Goal: Information Seeking & Learning: Learn about a topic

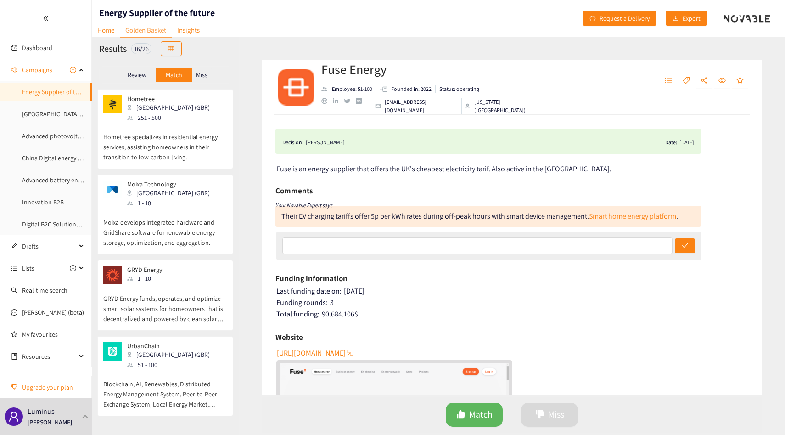
scroll to position [419, 0]
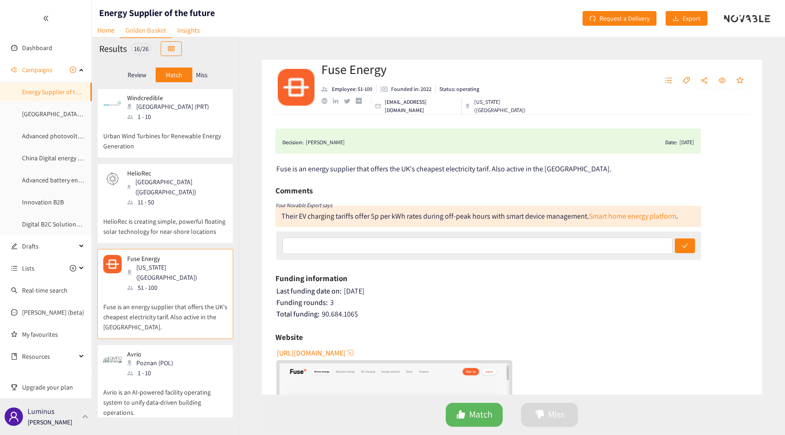
click at [80, 422] on div "Luminus [PERSON_NAME]" at bounding box center [46, 416] width 92 height 37
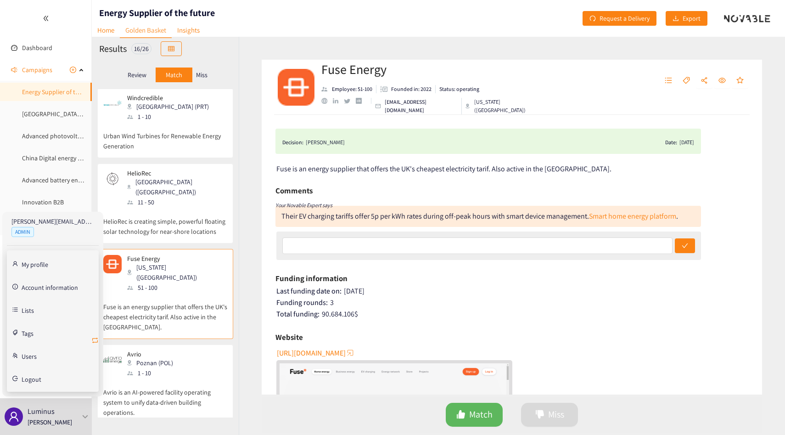
click at [97, 340] on icon "retweet" at bounding box center [95, 340] width 6 height 6
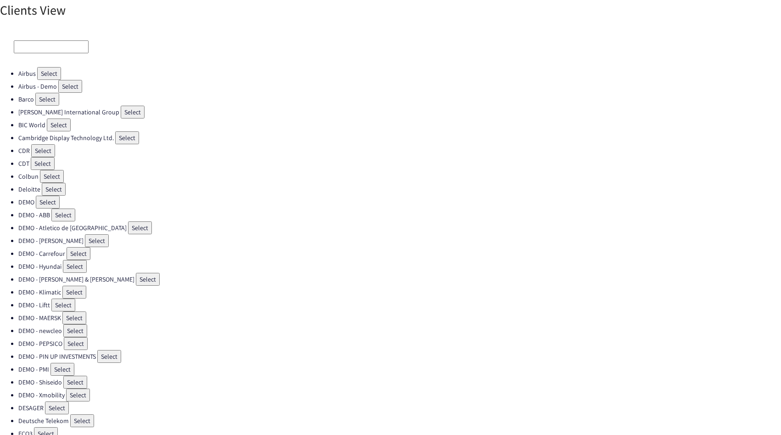
click at [69, 51] on input at bounding box center [51, 46] width 75 height 13
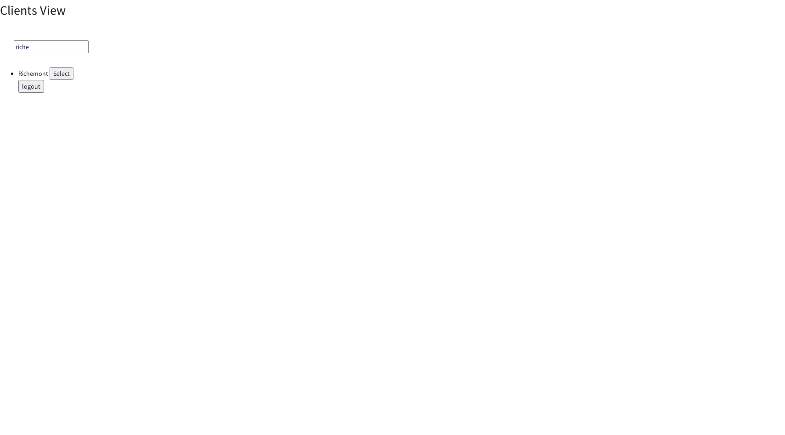
type input "riche"
click at [60, 79] on button "Select" at bounding box center [62, 73] width 24 height 13
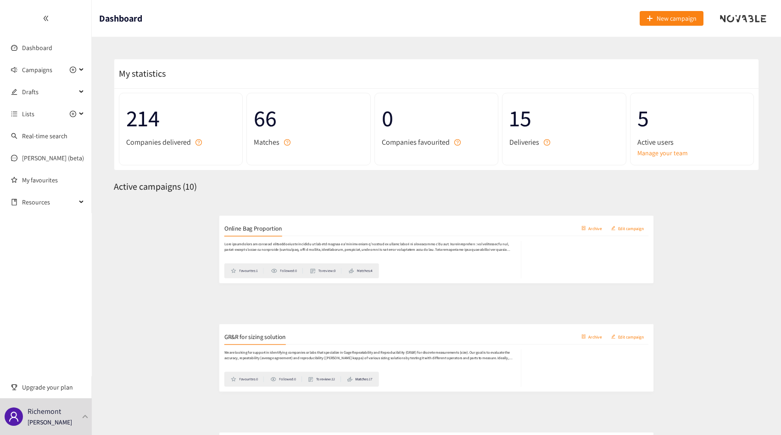
click at [163, 230] on div "Favourites: 1 Followed: 0 To review: 0 Matches: 4" at bounding box center [437, 260] width 630 height 62
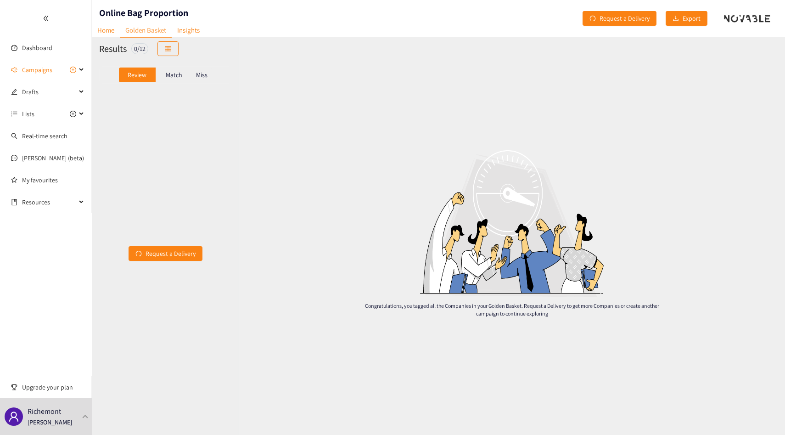
click at [169, 78] on p "Match" at bounding box center [174, 74] width 17 height 7
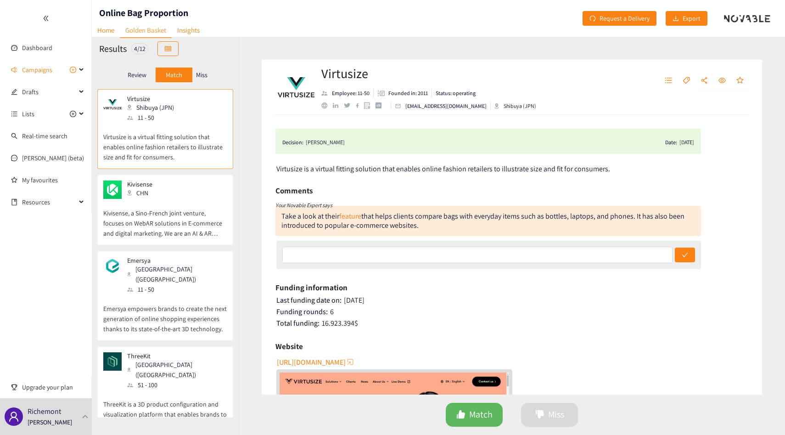
click at [205, 67] on div "Miss" at bounding box center [201, 74] width 19 height 15
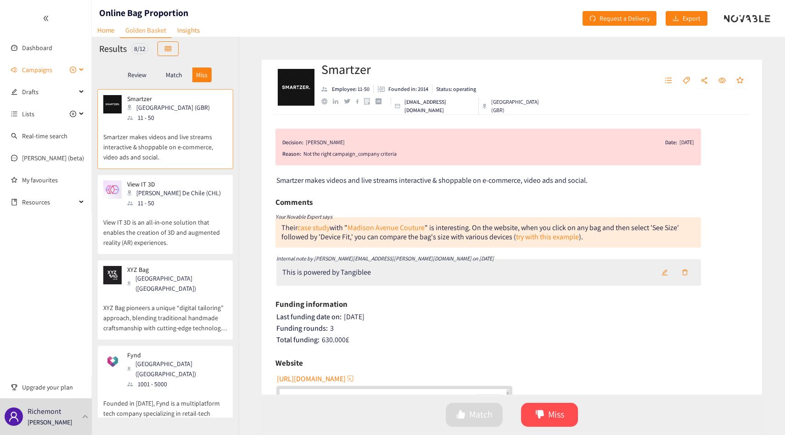
click at [48, 67] on span "Campaigns" at bounding box center [37, 70] width 30 height 18
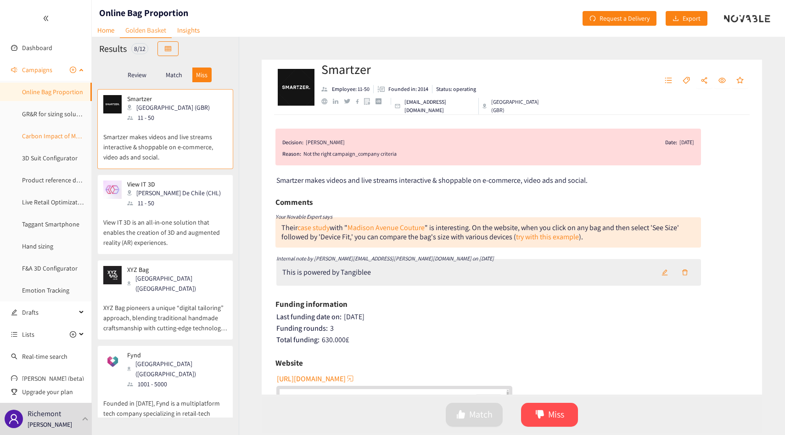
click at [48, 133] on link "Carbon Impact of Media Campaigns" at bounding box center [70, 136] width 97 height 8
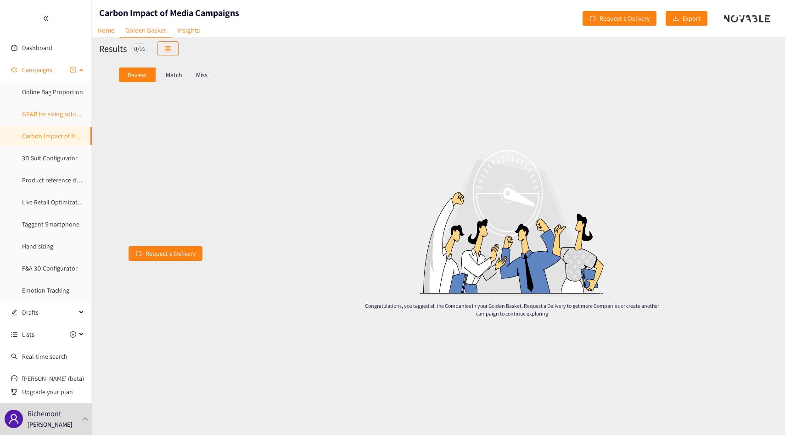
click at [48, 118] on link "GR&R for sizing solution" at bounding box center [54, 114] width 65 height 8
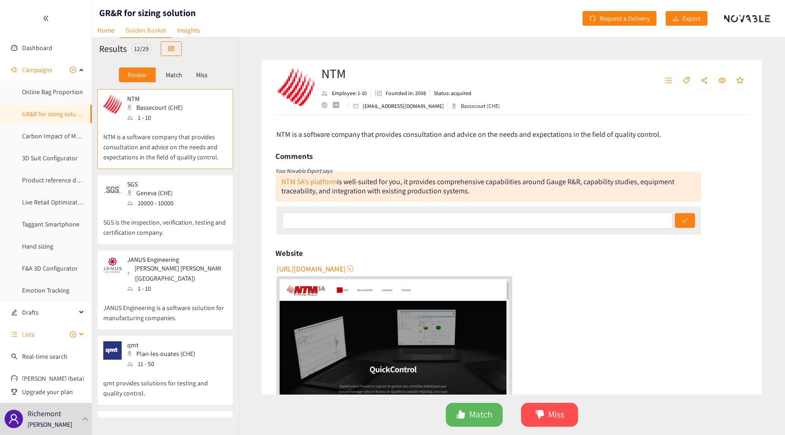
click at [40, 333] on span "Lists" at bounding box center [49, 334] width 54 height 18
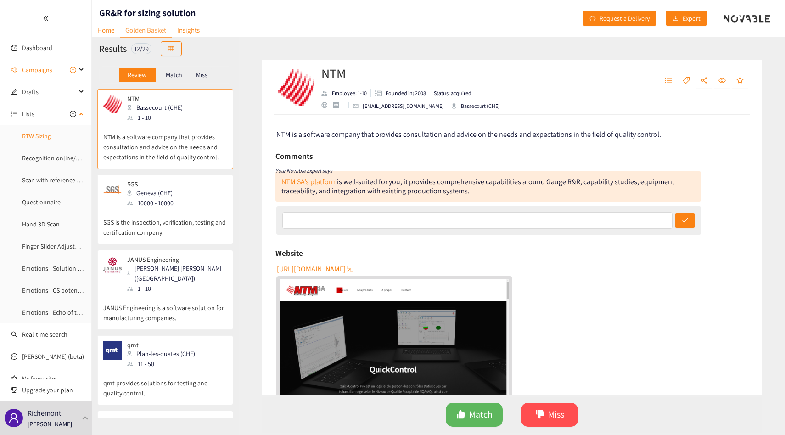
click at [25, 138] on link "RTW Sizing" at bounding box center [36, 136] width 29 height 8
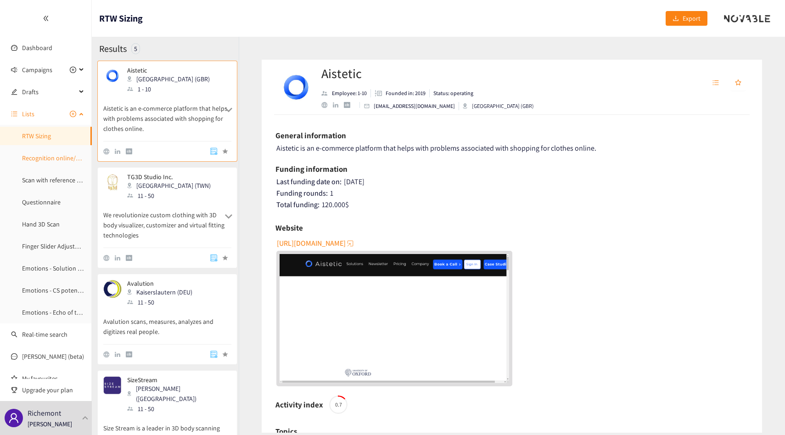
click at [31, 154] on link "Recognition online/e-com" at bounding box center [57, 158] width 71 height 8
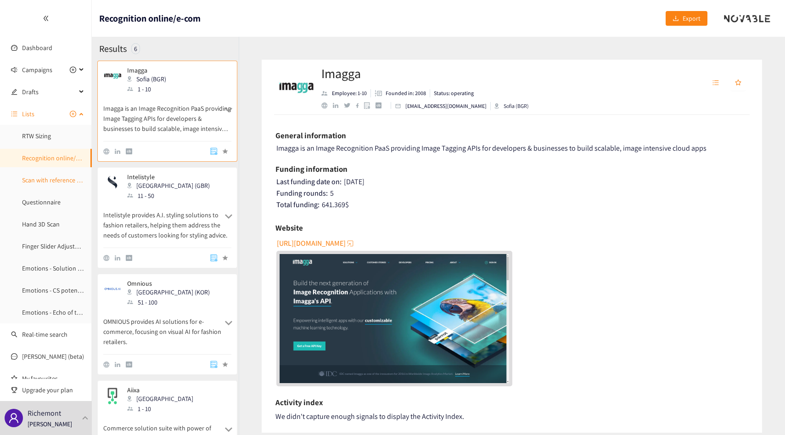
click at [34, 176] on link "Scan with reference object" at bounding box center [58, 180] width 72 height 8
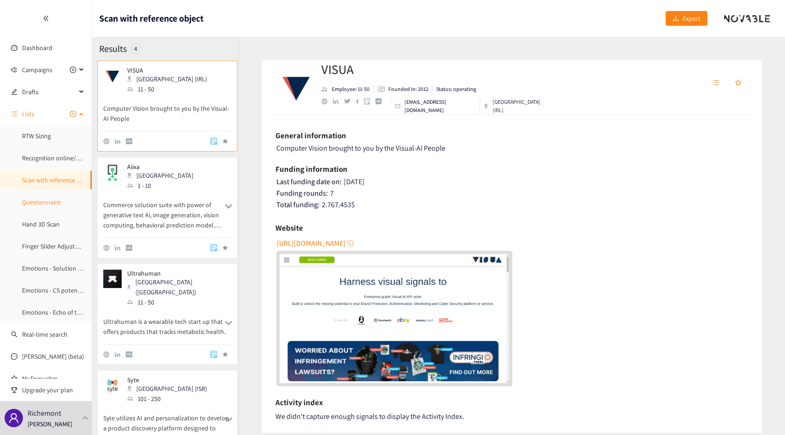
click at [34, 206] on link "Questionnaire" at bounding box center [41, 202] width 39 height 8
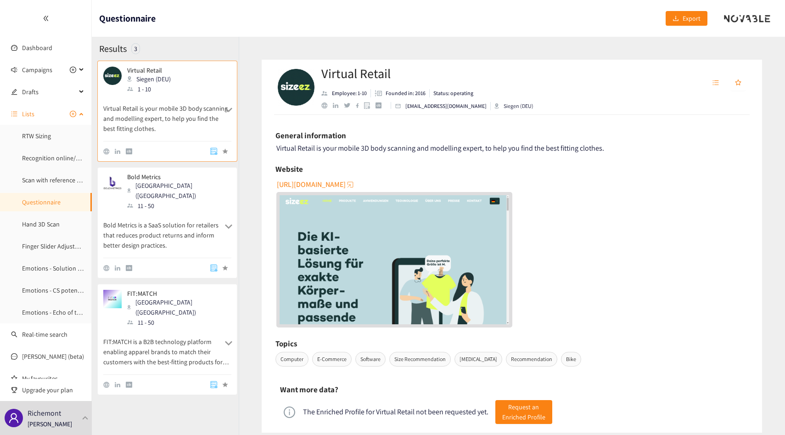
click at [35, 111] on span "Lists" at bounding box center [49, 114] width 54 height 18
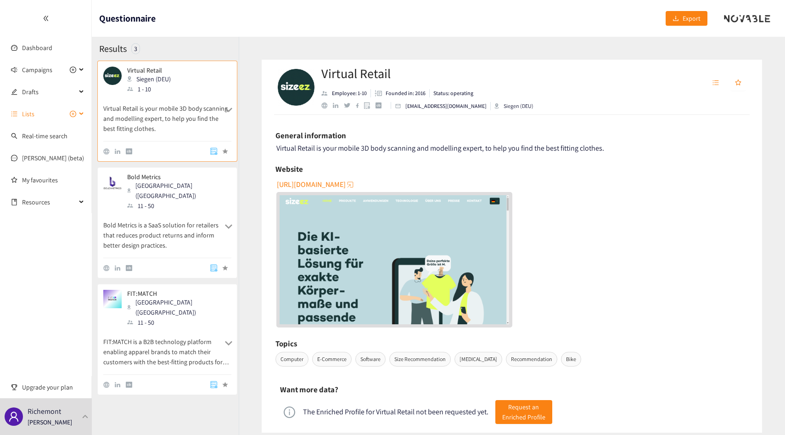
click at [35, 111] on span "Lists" at bounding box center [49, 114] width 54 height 18
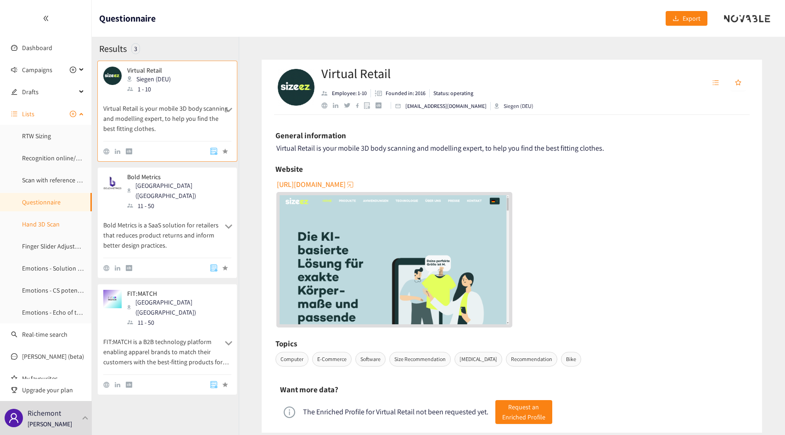
click at [45, 228] on link "Hand 3D Scan" at bounding box center [41, 224] width 38 height 8
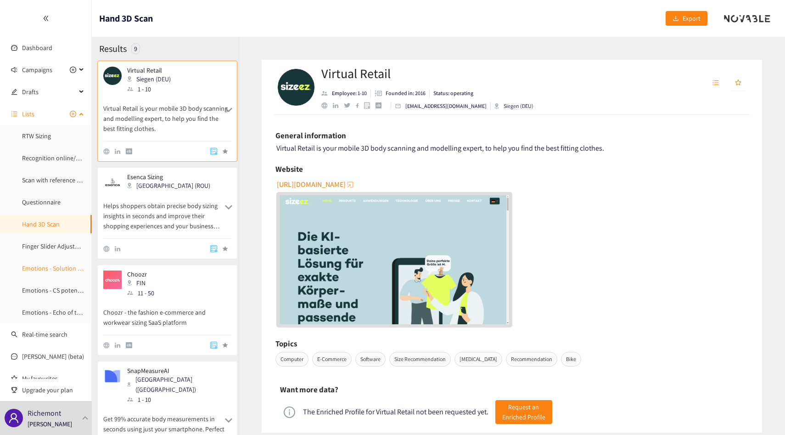
click at [49, 267] on link "Emotions - Solution bas niveaux" at bounding box center [65, 268] width 87 height 8
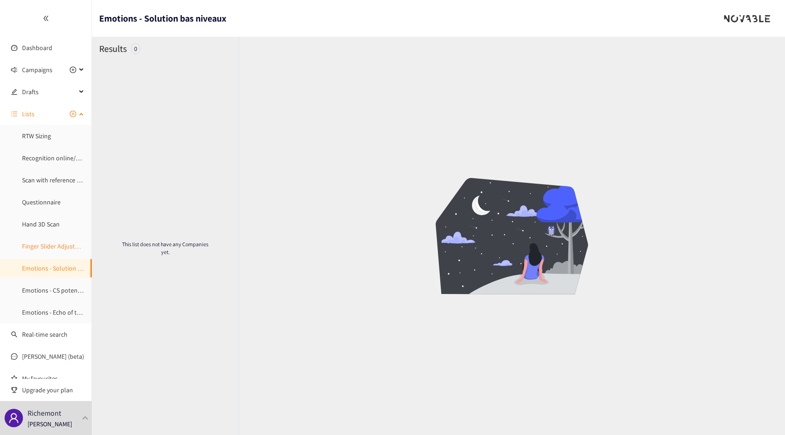
click at [46, 245] on link "Finger Slider Adjustment" at bounding box center [55, 246] width 67 height 8
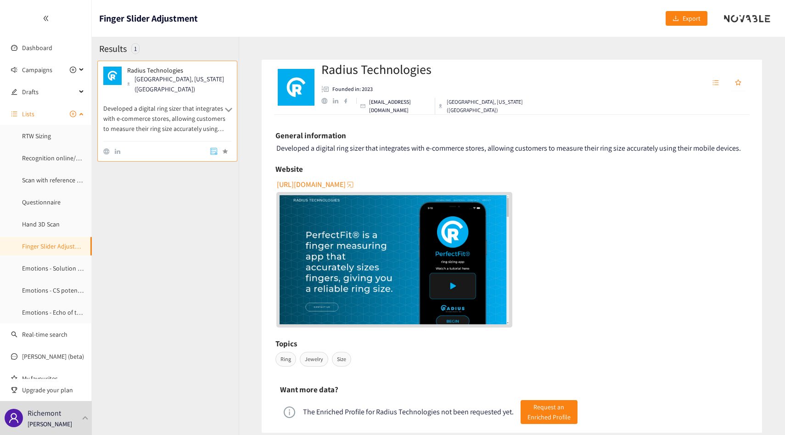
click at [28, 119] on span "Lists" at bounding box center [28, 114] width 12 height 18
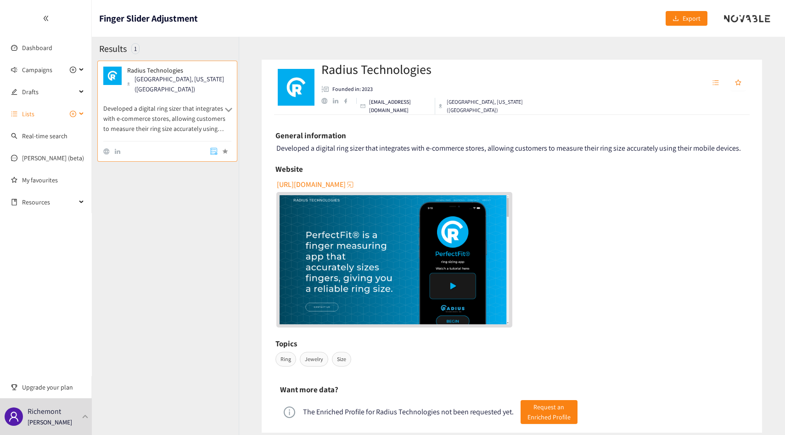
click at [28, 105] on span "Lists" at bounding box center [28, 114] width 12 height 18
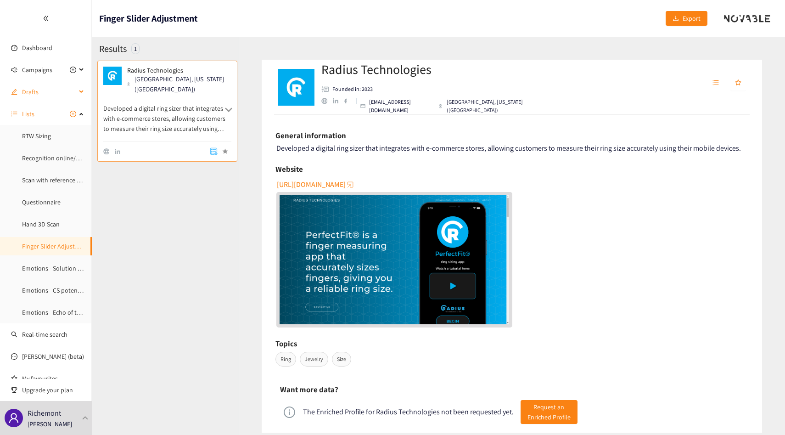
click at [30, 83] on span "Drafts" at bounding box center [49, 92] width 54 height 18
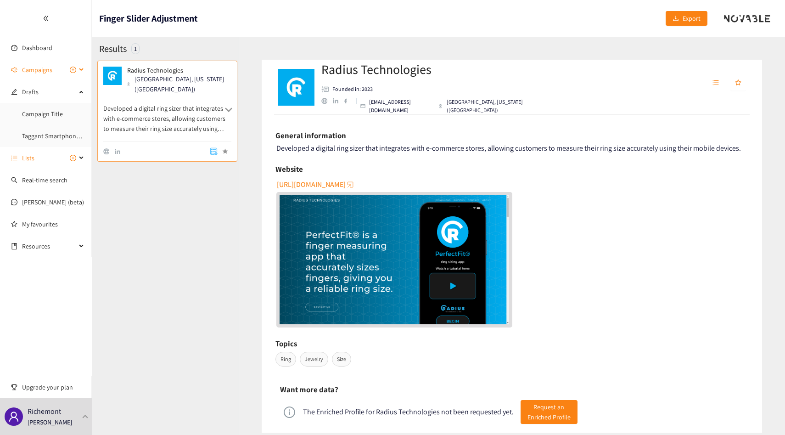
click at [31, 76] on span "Campaigns" at bounding box center [37, 70] width 30 height 18
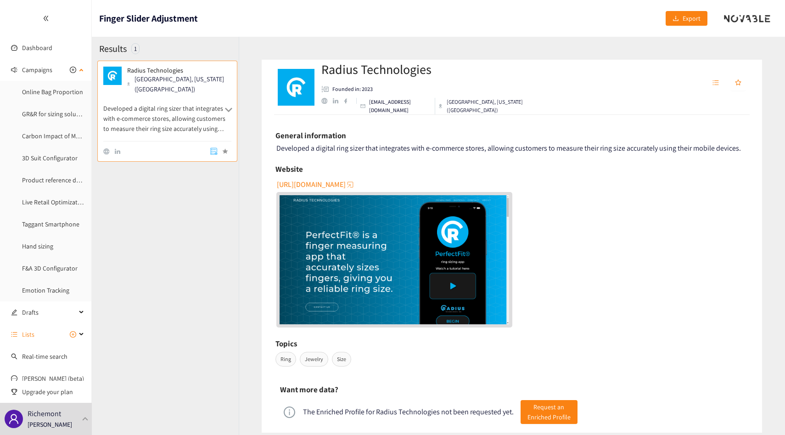
click at [26, 81] on ul "Online Bag Proportion GR&R for sizing solution Carbon Impact of Media Campaigns…" at bounding box center [45, 191] width 91 height 220
click at [34, 309] on span "Drafts" at bounding box center [49, 312] width 54 height 18
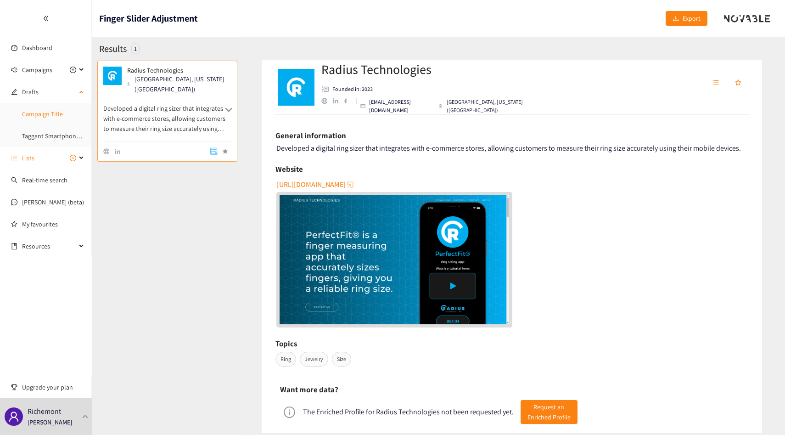
click at [34, 118] on link "Campaign Title" at bounding box center [42, 114] width 41 height 8
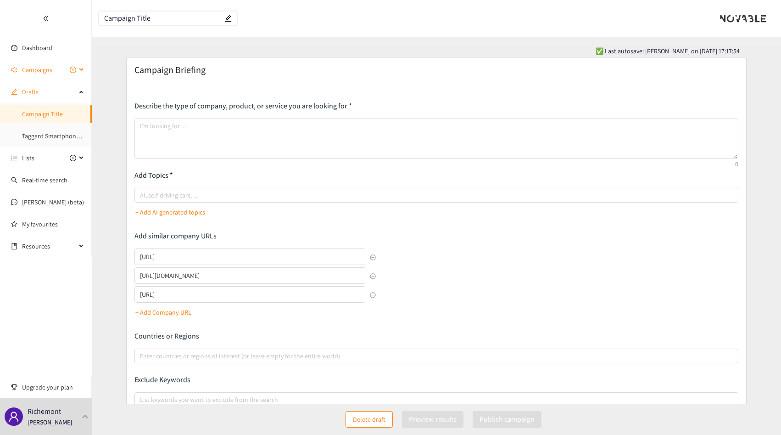
click at [29, 61] on span "Campaigns" at bounding box center [37, 70] width 30 height 18
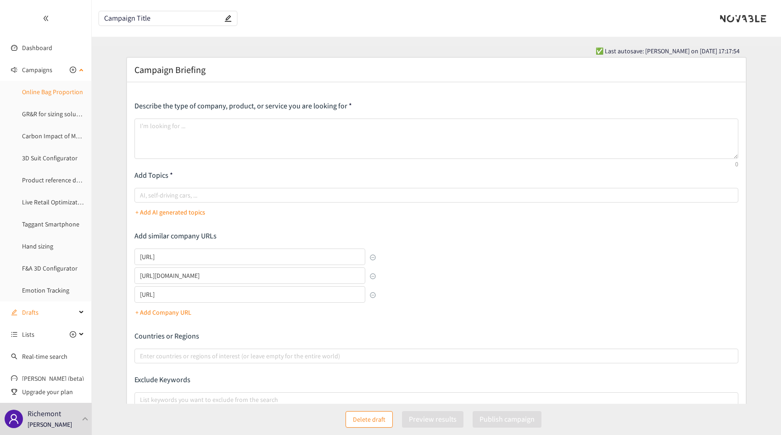
click at [37, 96] on link "Online Bag Proportion" at bounding box center [52, 92] width 61 height 8
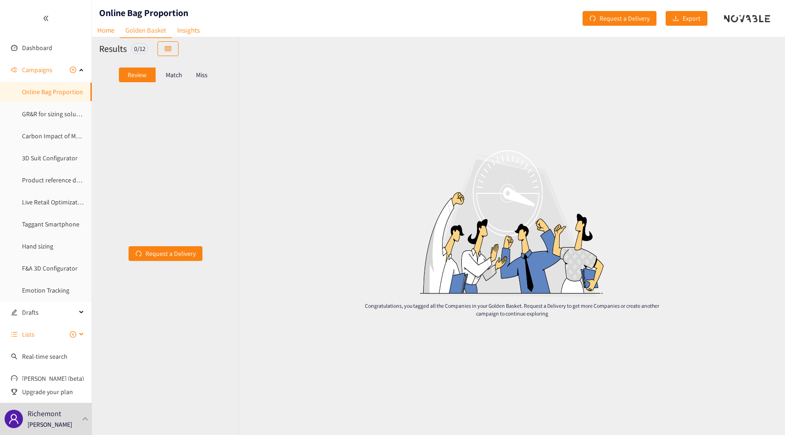
scroll to position [53, 0]
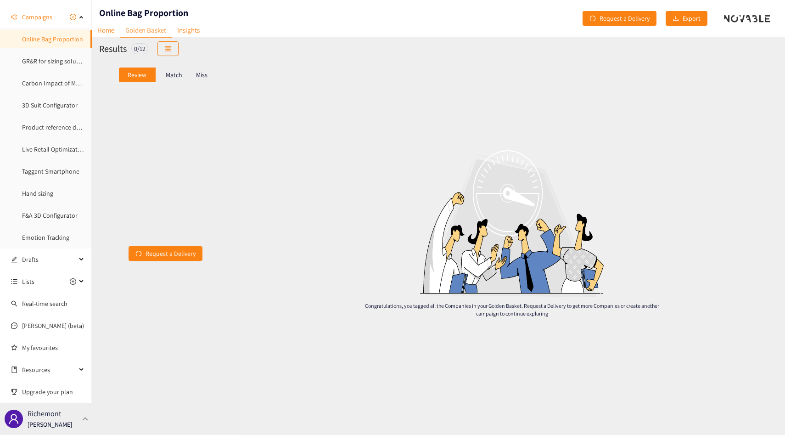
click at [68, 424] on p "[PERSON_NAME]" at bounding box center [50, 424] width 45 height 10
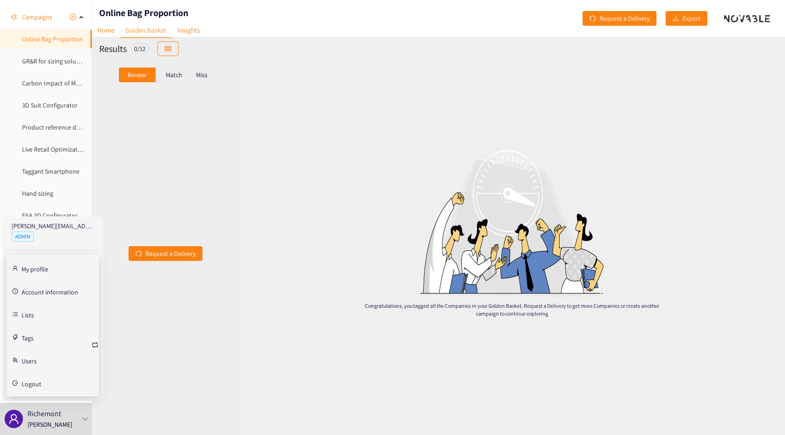
click at [34, 340] on link "Tags" at bounding box center [28, 337] width 12 height 8
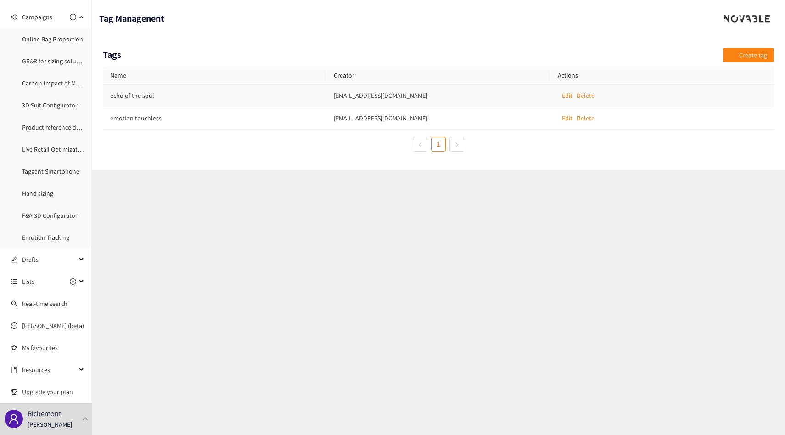
click at [145, 96] on td "echo of the soul" at bounding box center [214, 95] width 223 height 22
click at [152, 96] on td "echo of the soul" at bounding box center [214, 95] width 223 height 22
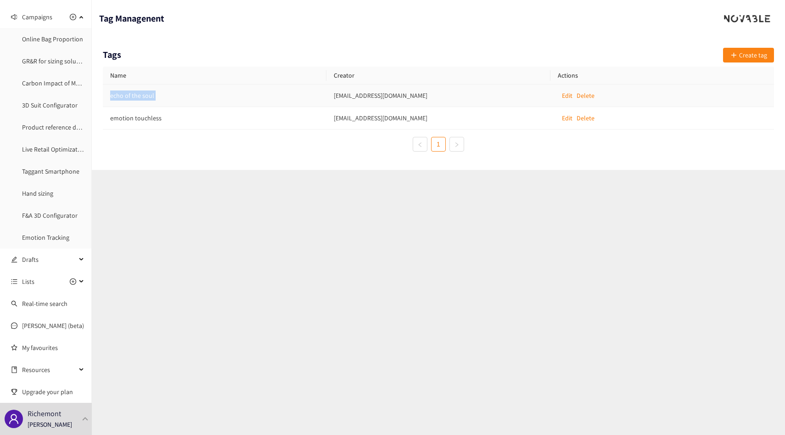
click at [152, 96] on td "echo of the soul" at bounding box center [214, 95] width 223 height 22
click at [147, 118] on td "emotion touchless" at bounding box center [214, 118] width 223 height 22
click at [157, 122] on td "emotion touchless" at bounding box center [214, 118] width 223 height 22
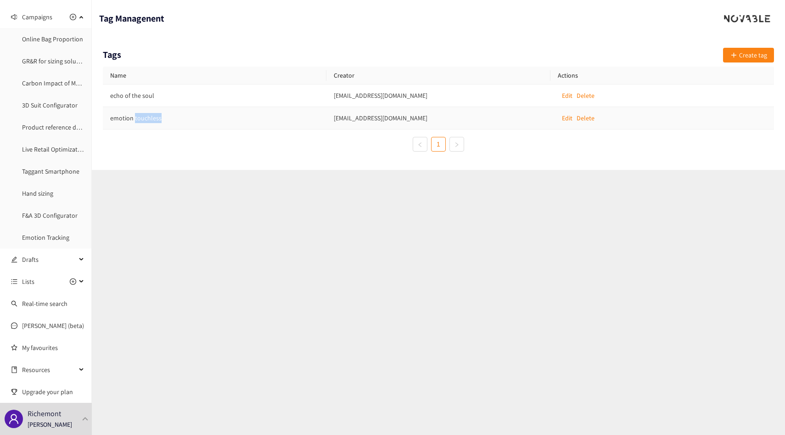
click at [157, 122] on td "emotion touchless" at bounding box center [214, 118] width 223 height 22
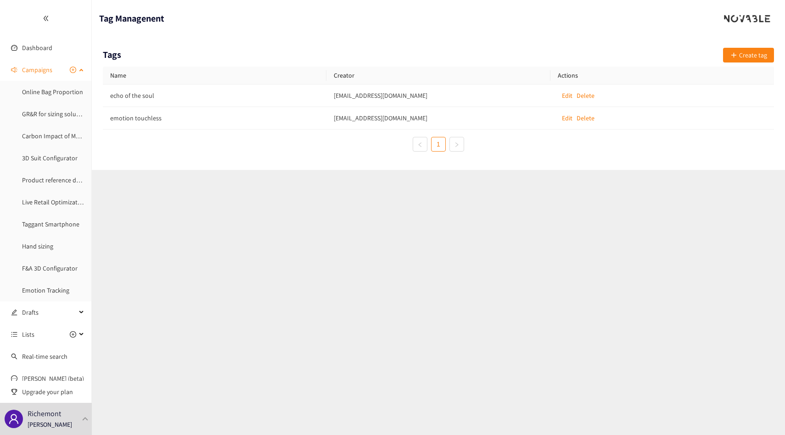
click at [39, 71] on span "Campaigns" at bounding box center [37, 70] width 30 height 18
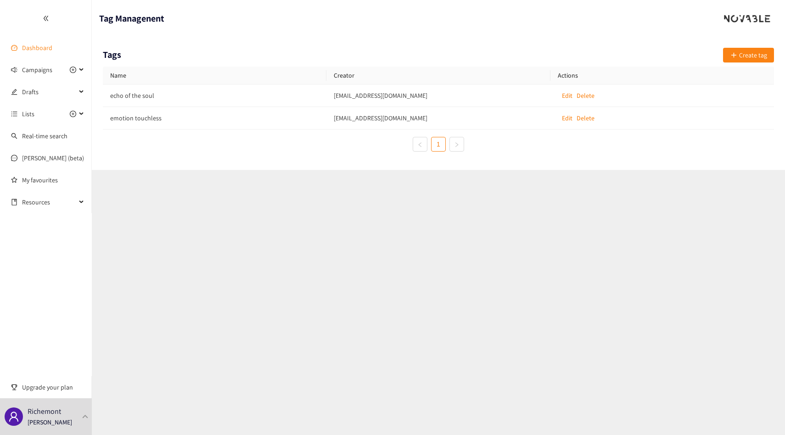
click at [27, 52] on link "Dashboard" at bounding box center [37, 48] width 30 height 8
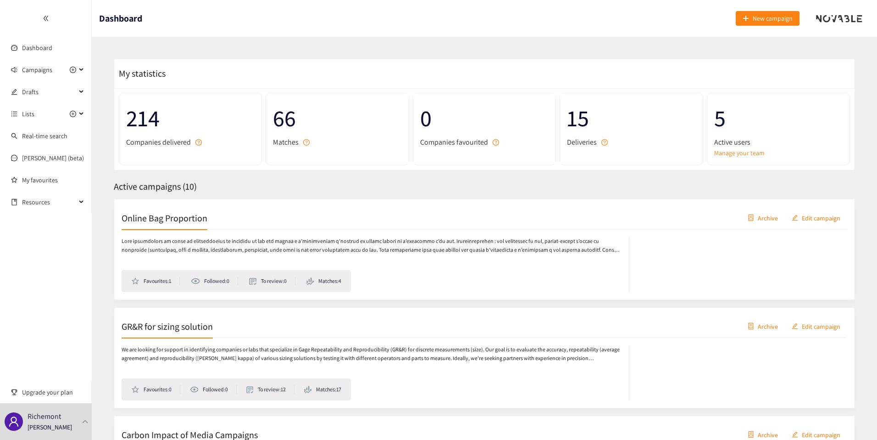
click at [154, 183] on span "Active campaigns ( 10 )" at bounding box center [155, 186] width 83 height 12
click at [27, 111] on span "Lists" at bounding box center [28, 114] width 12 height 18
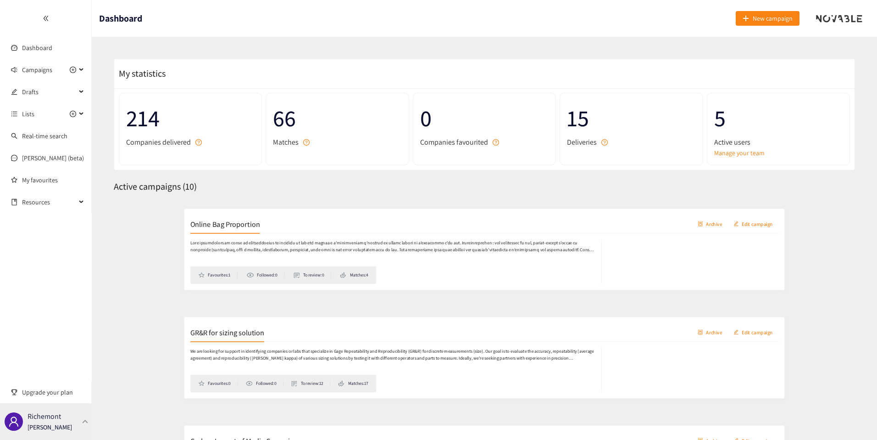
click at [76, 413] on div "Richemont Thibaut Jacobs" at bounding box center [46, 421] width 92 height 37
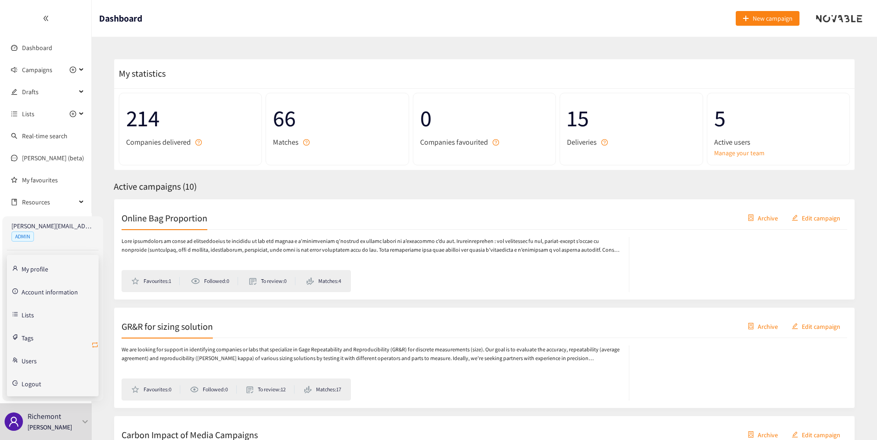
click at [95, 342] on icon "retweet" at bounding box center [94, 344] width 7 height 7
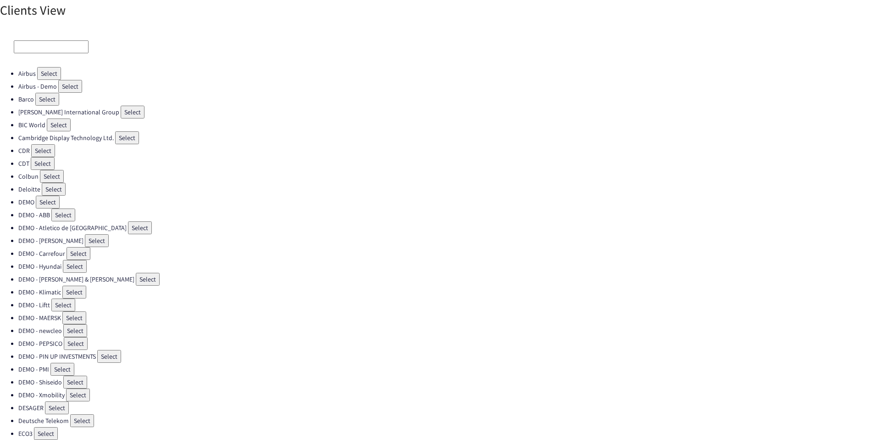
click at [50, 48] on input at bounding box center [51, 46] width 75 height 13
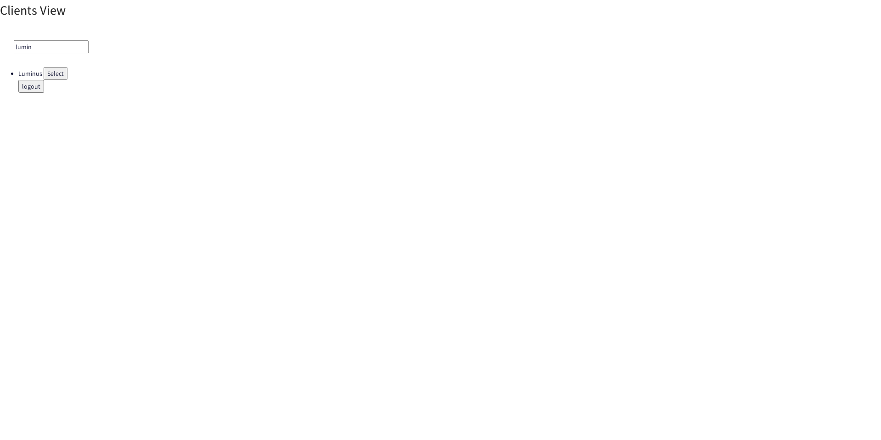
type input "lumin"
click at [55, 69] on button "Select" at bounding box center [56, 73] width 24 height 13
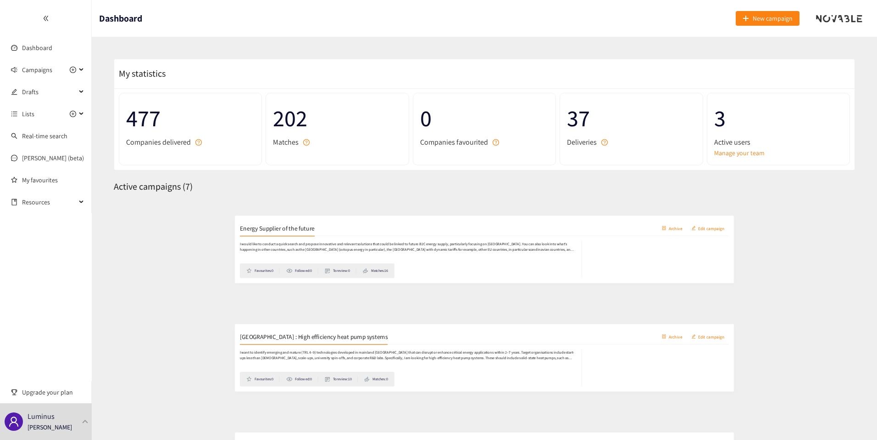
click at [144, 221] on h2 "Energy Supplier of the future" at bounding box center [177, 217] width 111 height 13
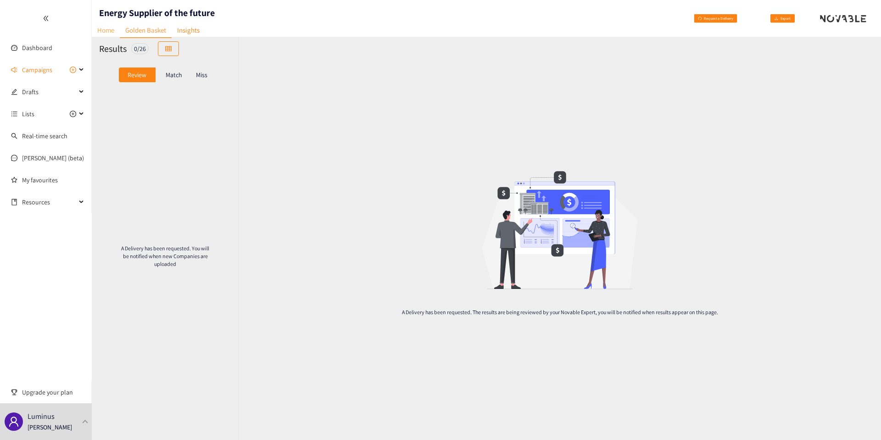
click at [109, 27] on link "Home" at bounding box center [106, 30] width 28 height 14
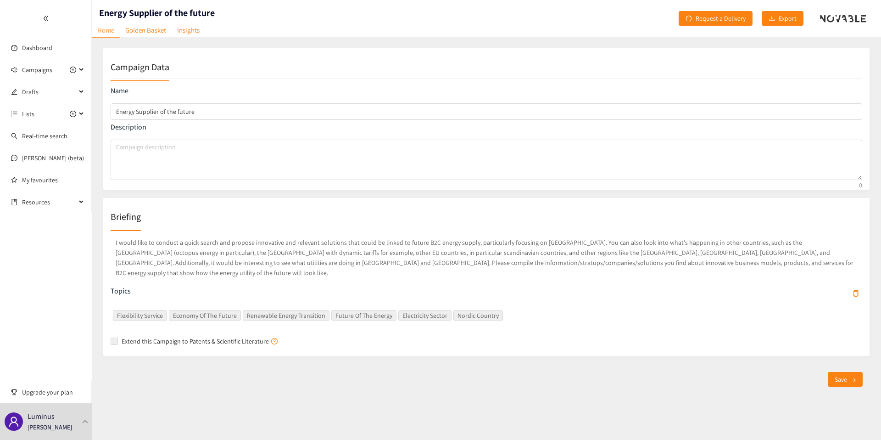
click at [280, 250] on p "I would like to conduct a quick search and propose innovative and relevant solu…" at bounding box center [487, 257] width 752 height 44
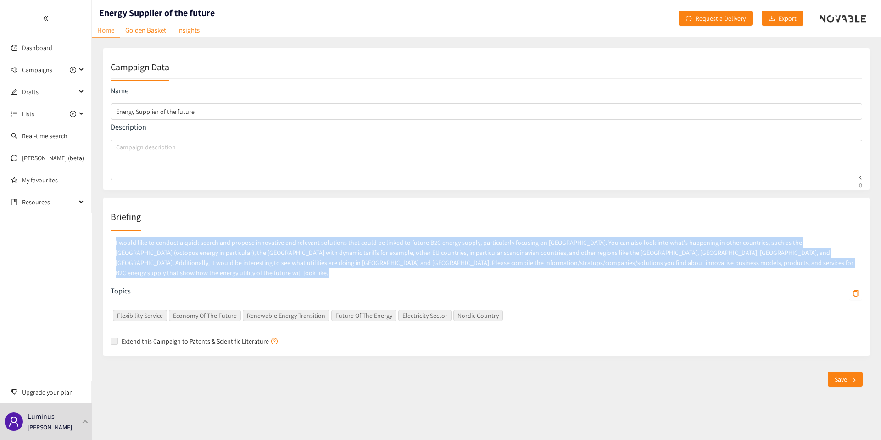
click at [280, 250] on p "I would like to conduct a quick search and propose innovative and relevant solu…" at bounding box center [487, 257] width 752 height 44
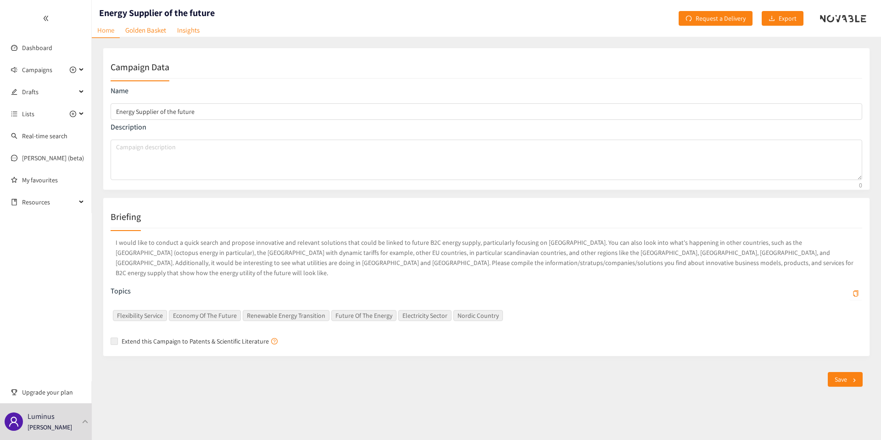
click at [265, 246] on p "I would like to conduct a quick search and propose innovative and relevant solu…" at bounding box center [487, 257] width 752 height 44
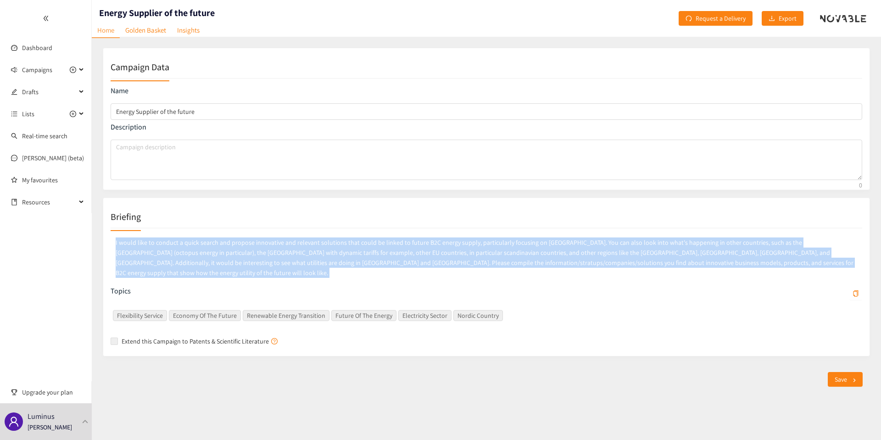
click at [265, 246] on p "I would like to conduct a quick search and propose innovative and relevant solu…" at bounding box center [487, 257] width 752 height 44
click at [275, 248] on p "I would like to conduct a quick search and propose innovative and relevant solu…" at bounding box center [487, 257] width 752 height 44
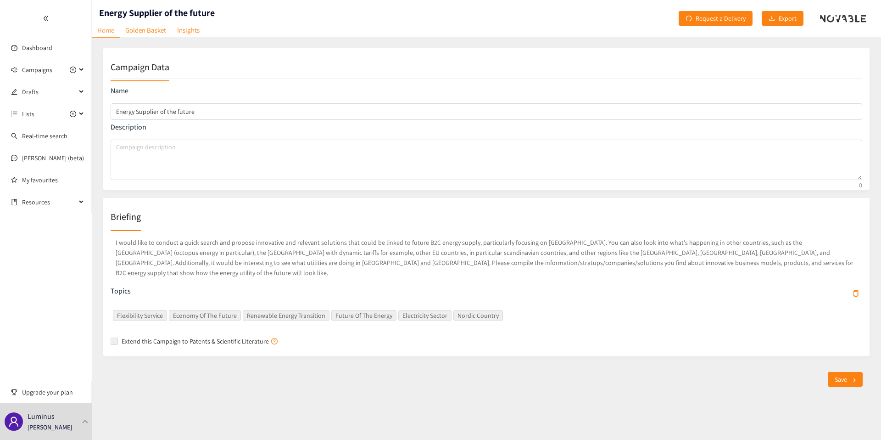
click at [153, 42] on div "Campaign Data Name Energy Supplier of the future Description Briefing I would l…" at bounding box center [486, 216] width 789 height 358
click at [153, 37] on link "Golden Basket" at bounding box center [146, 30] width 52 height 14
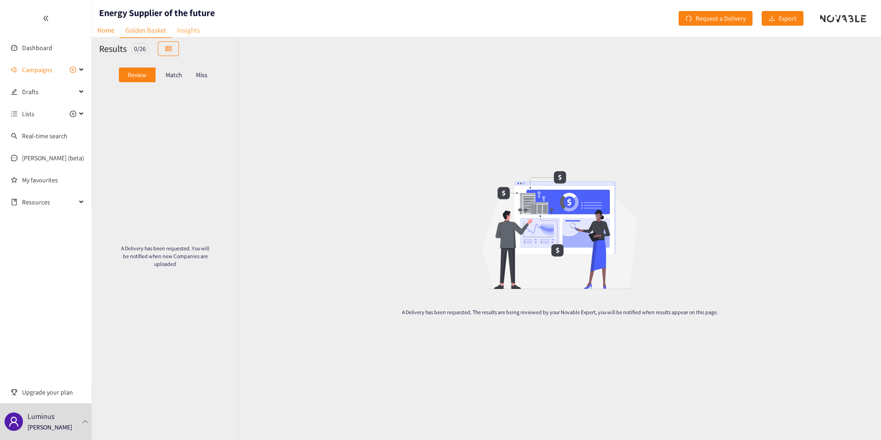
click at [186, 32] on link "Insights" at bounding box center [189, 30] width 34 height 14
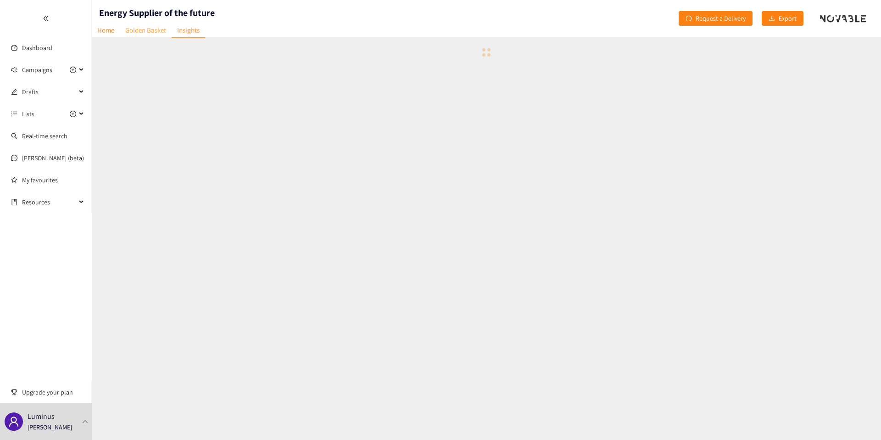
click at [150, 28] on link "Golden Basket" at bounding box center [146, 30] width 52 height 14
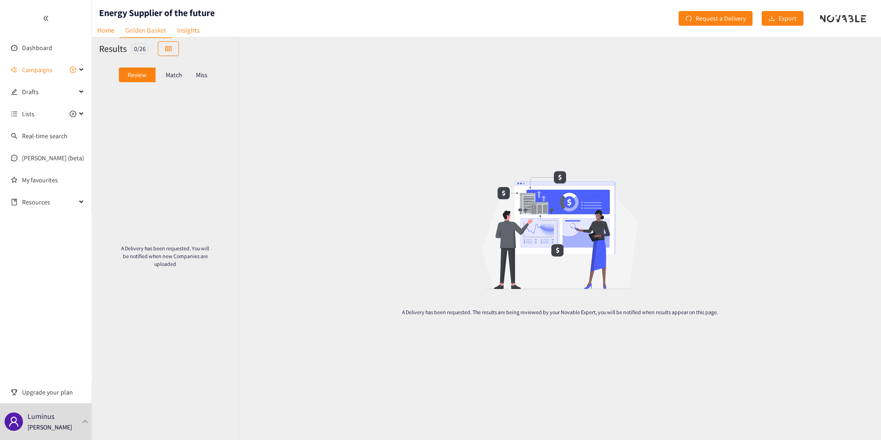
click at [204, 77] on p "Miss" at bounding box center [201, 74] width 11 height 7
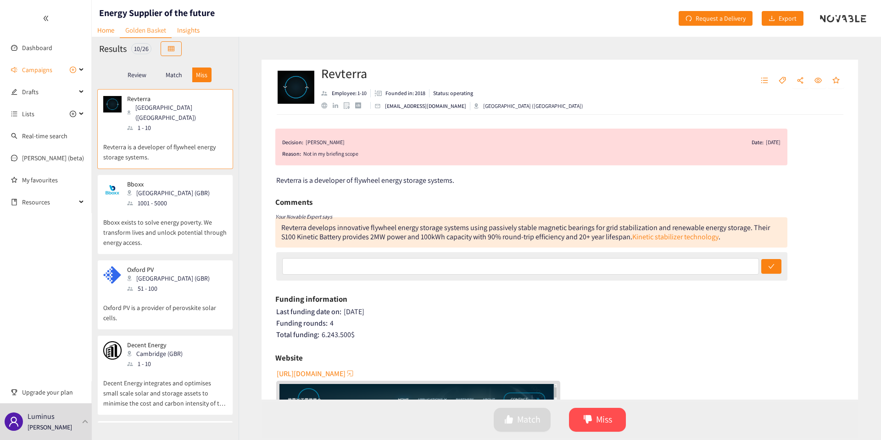
click at [170, 283] on div "51 - 100" at bounding box center [171, 288] width 88 height 10
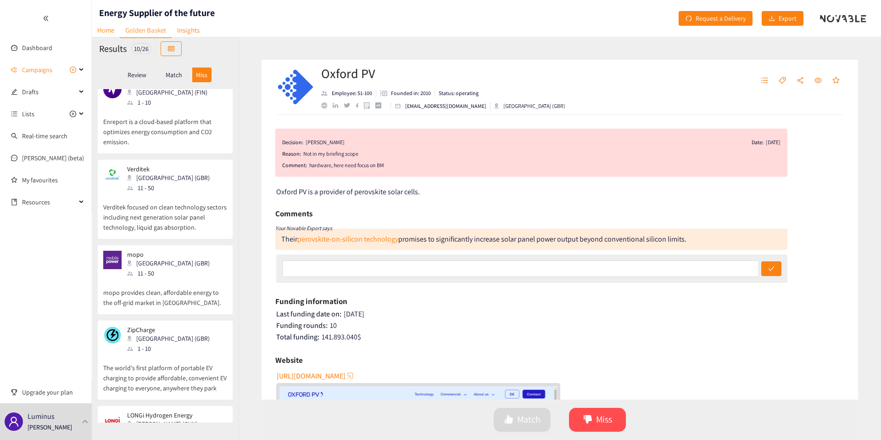
scroll to position [480, 0]
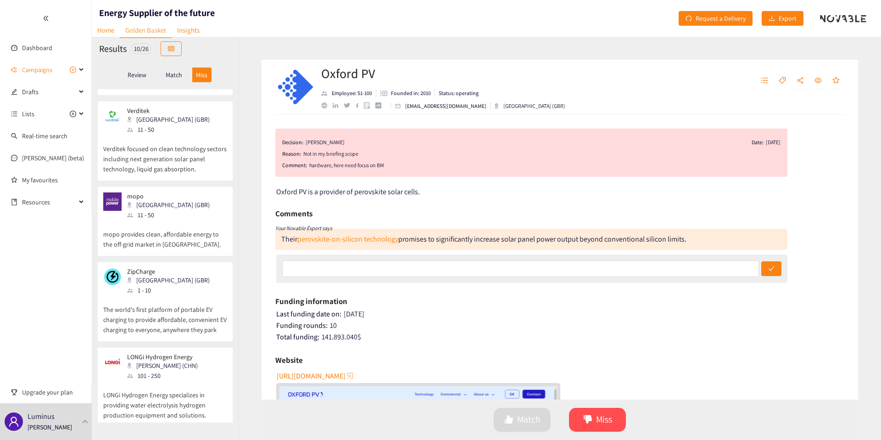
click at [170, 285] on div "1 - 10" at bounding box center [171, 290] width 88 height 10
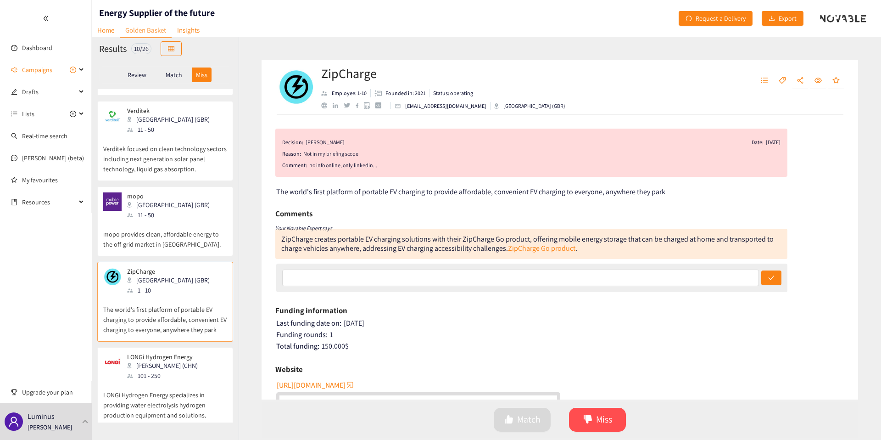
click at [173, 192] on p "mopo" at bounding box center [168, 195] width 83 height 7
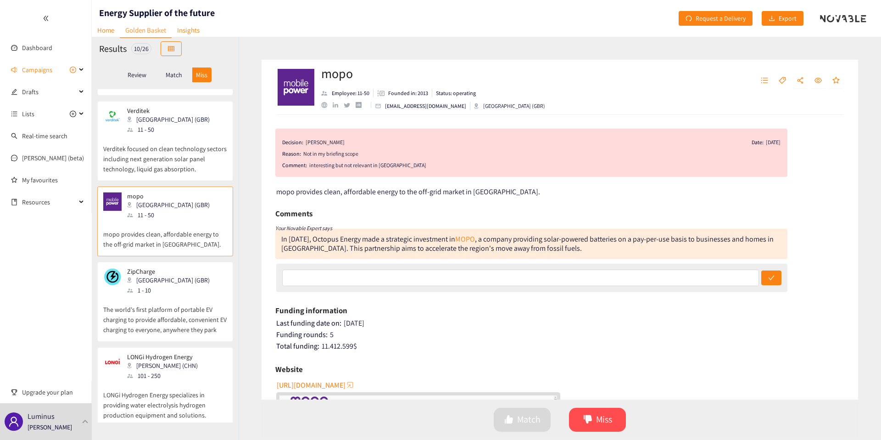
click at [192, 140] on p "Verditek focused on clean technology sectors including next generation solar pa…" at bounding box center [165, 153] width 124 height 39
